Goal: Navigation & Orientation: Find specific page/section

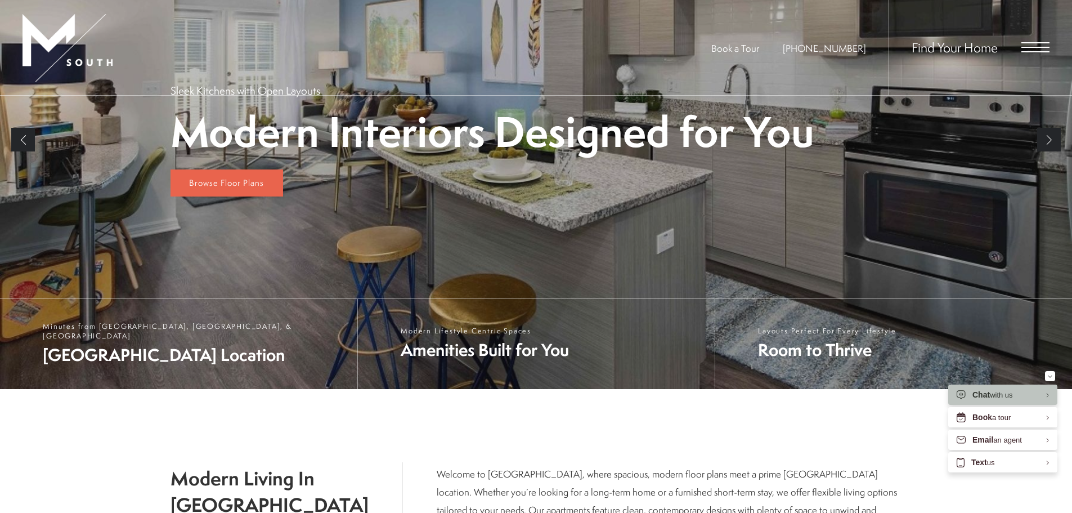
scroll to position [166, 0]
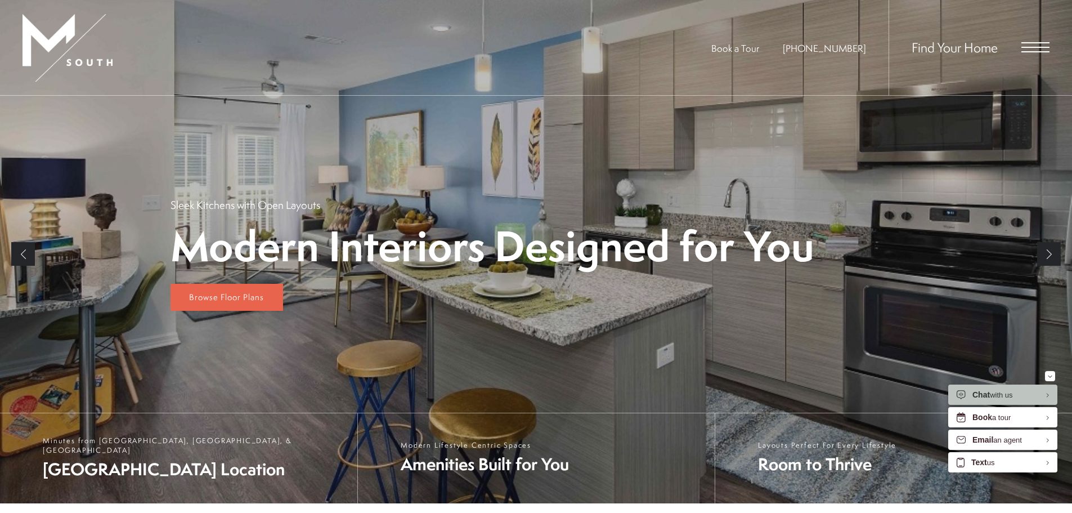
click at [976, 48] on span "Find Your Home" at bounding box center [954, 47] width 86 height 18
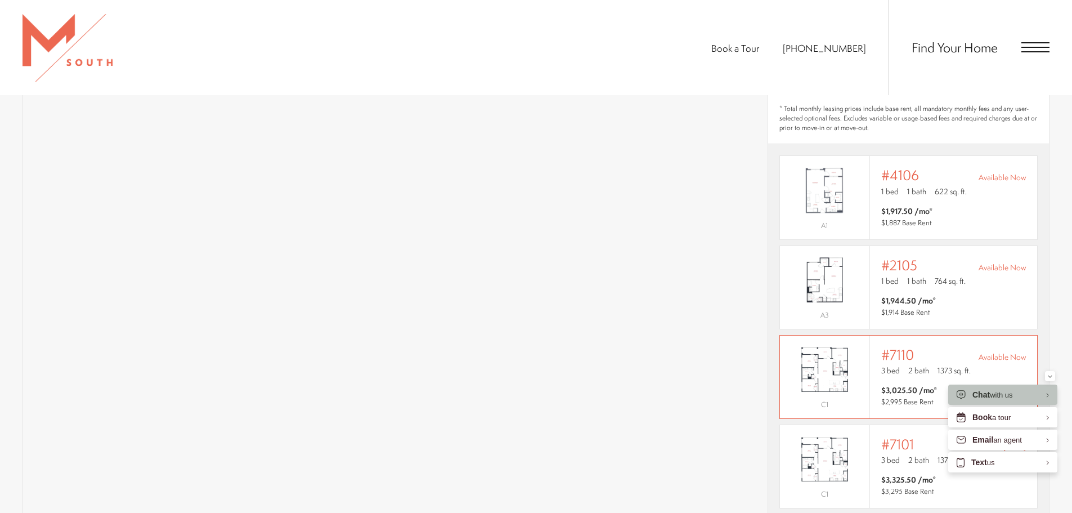
scroll to position [844, 0]
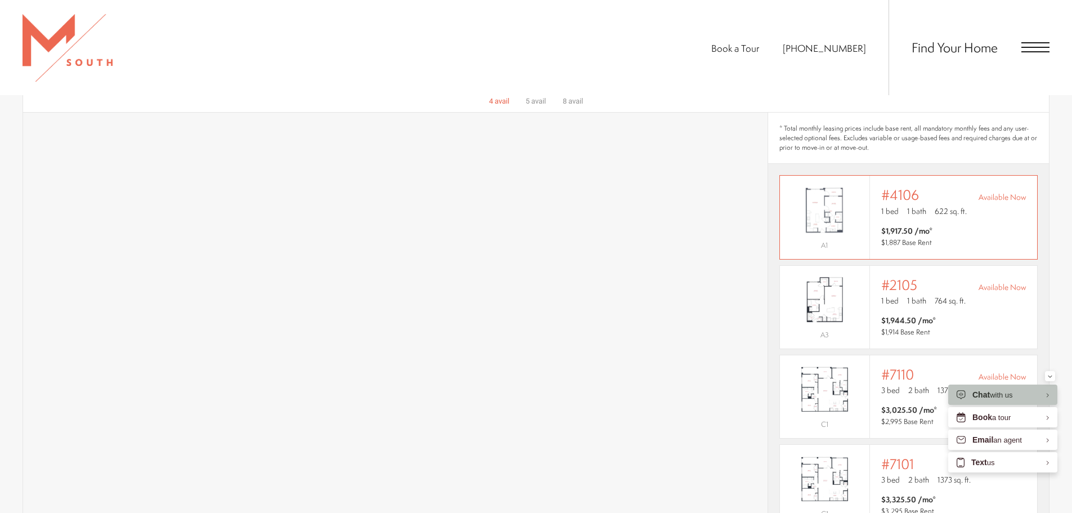
click at [969, 208] on div "Outside price filter range #4106 Available Now 1 bed 1 bath 622 sq. ft. $1,917.…" at bounding box center [953, 217] width 145 height 60
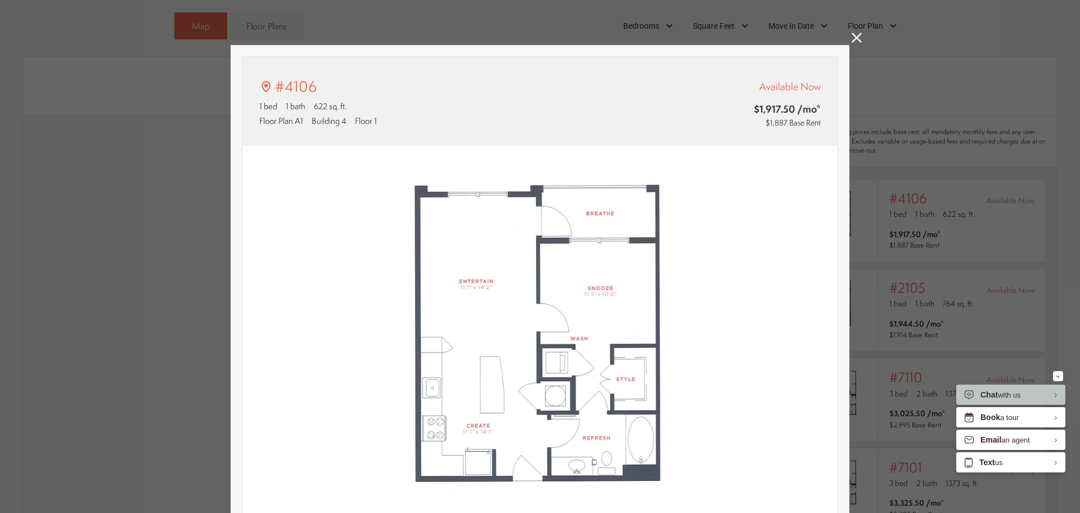
type input "**********"
click at [855, 35] on icon at bounding box center [857, 38] width 10 height 10
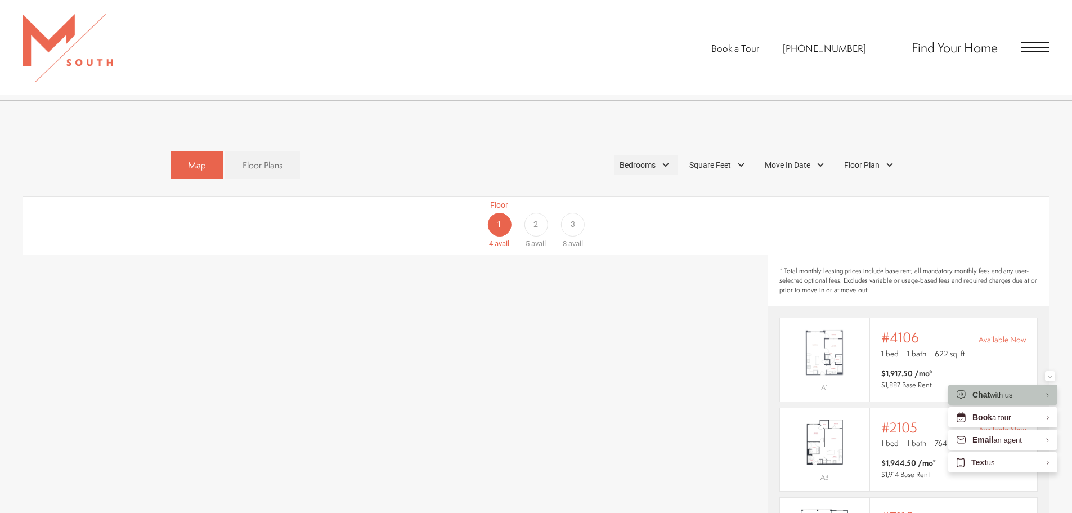
scroll to position [675, 0]
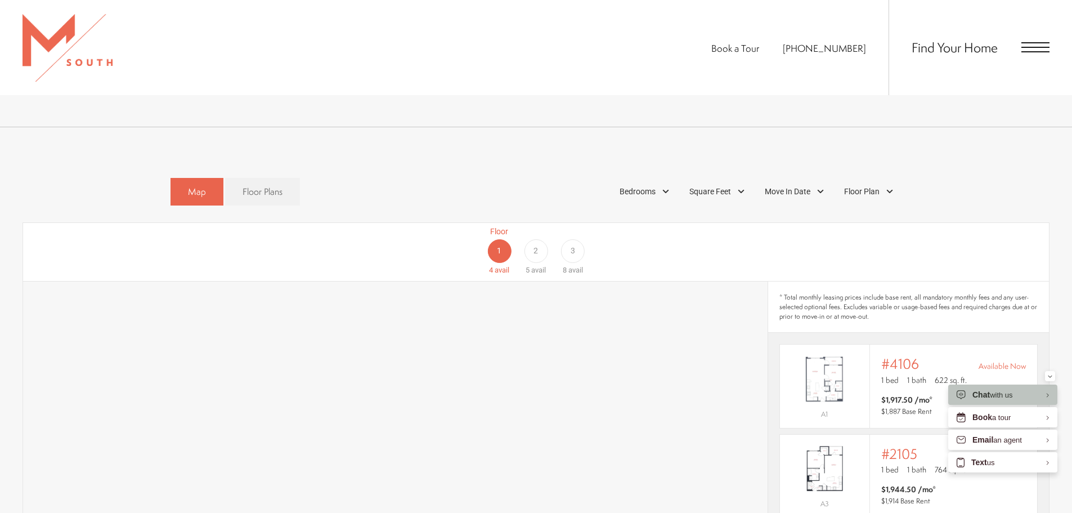
click at [534, 245] on span "2" at bounding box center [535, 251] width 5 height 12
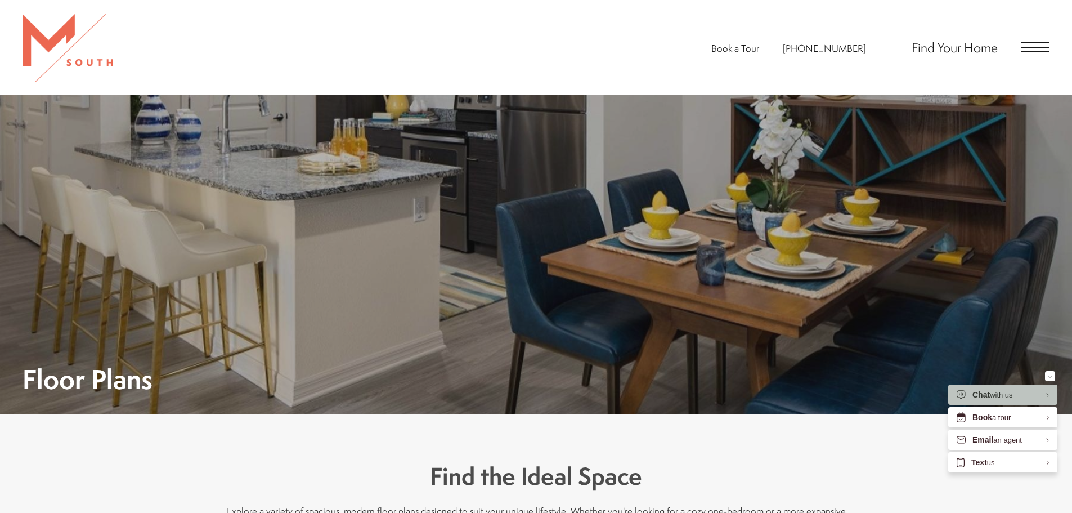
scroll to position [0, 0]
